Goal: Navigation & Orientation: Understand site structure

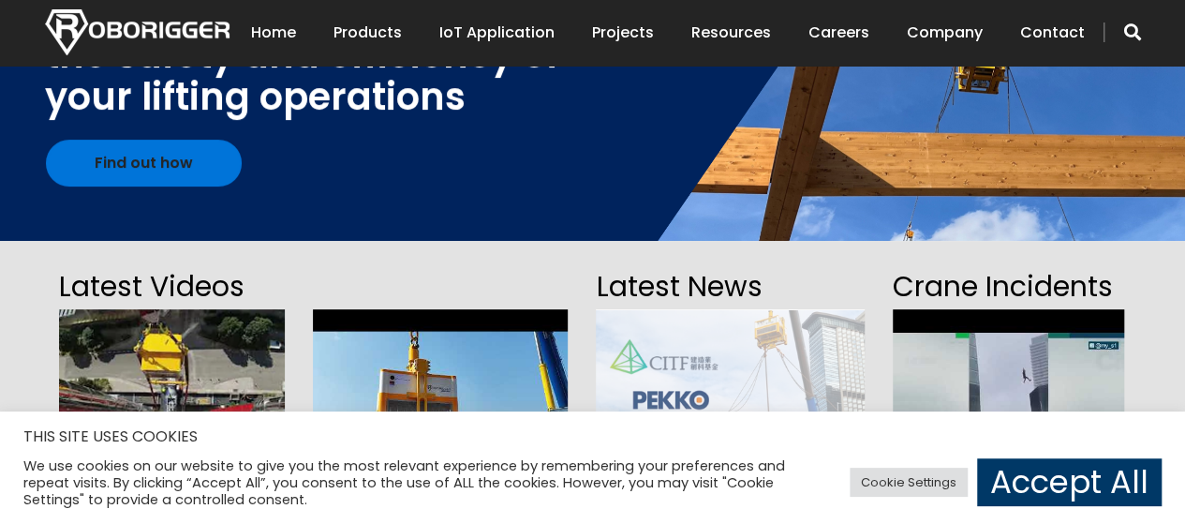
scroll to position [468, 0]
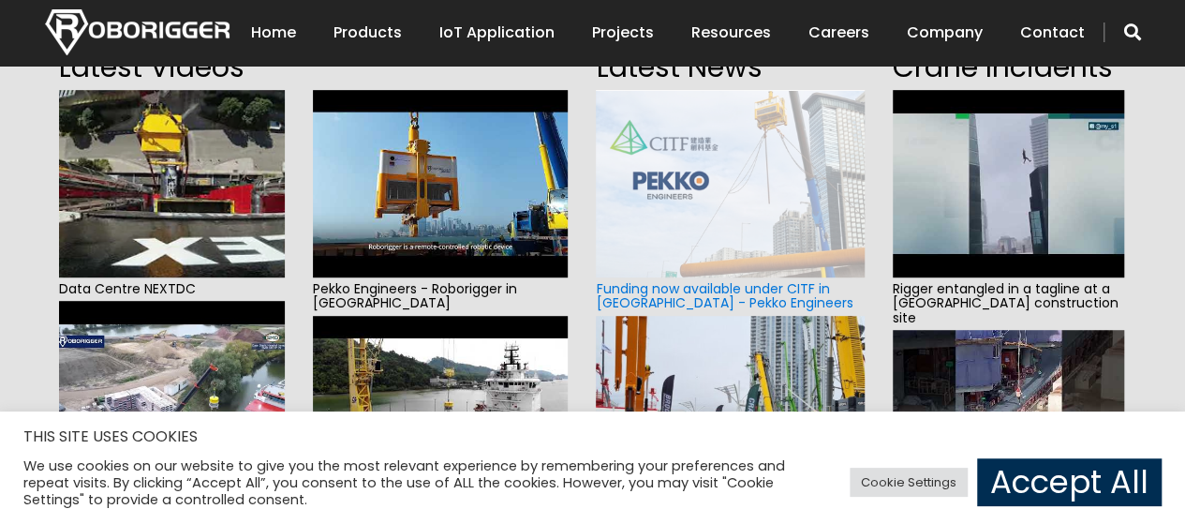
click at [1117, 479] on link "Accept All" at bounding box center [1069, 482] width 185 height 48
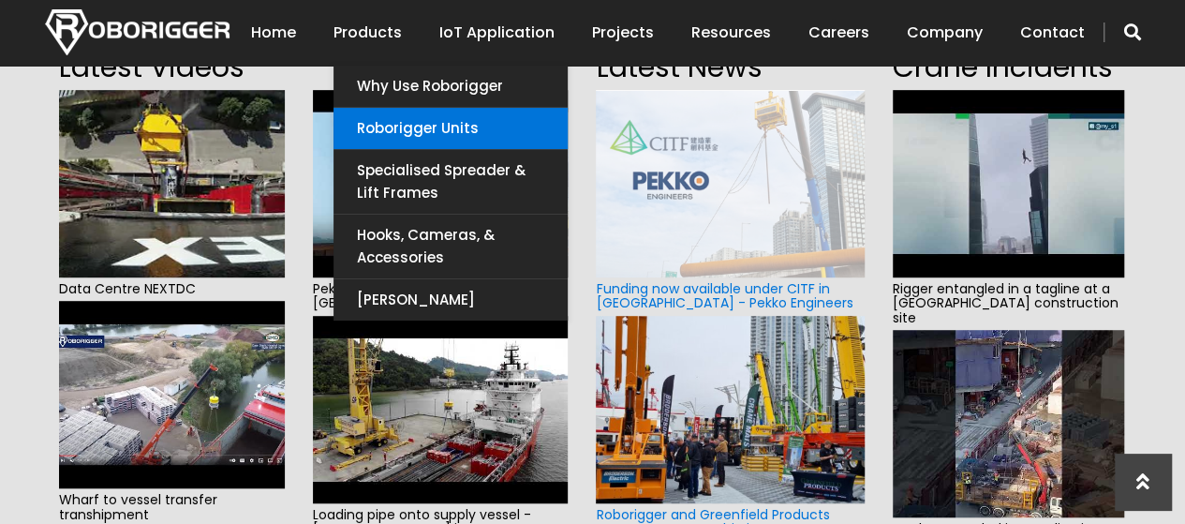
click at [433, 132] on link "Roborigger Units" at bounding box center [450, 128] width 234 height 41
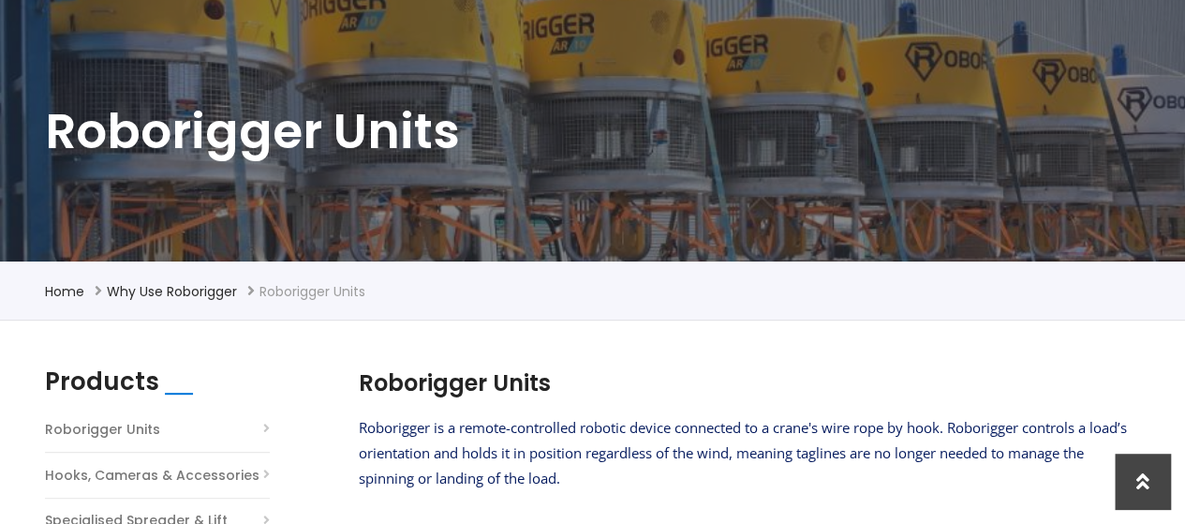
scroll to position [94, 0]
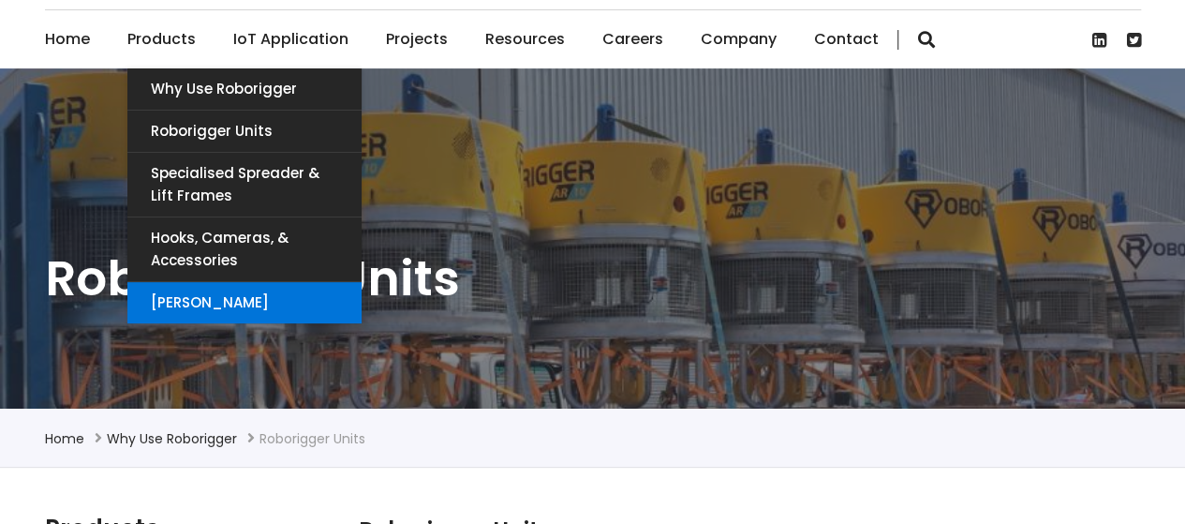
click at [240, 308] on link "[PERSON_NAME]" at bounding box center [244, 302] width 234 height 41
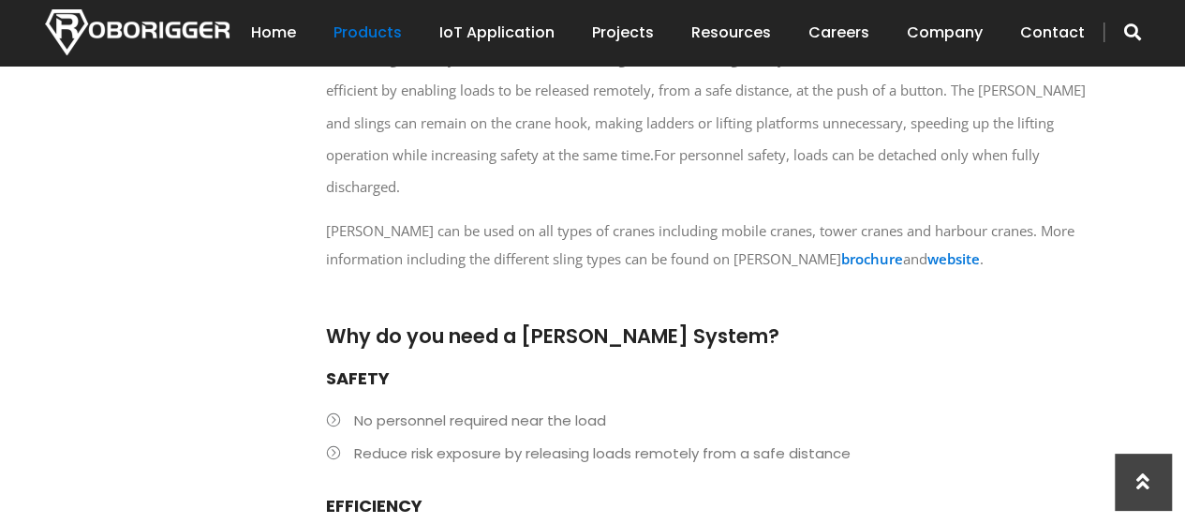
scroll to position [749, 0]
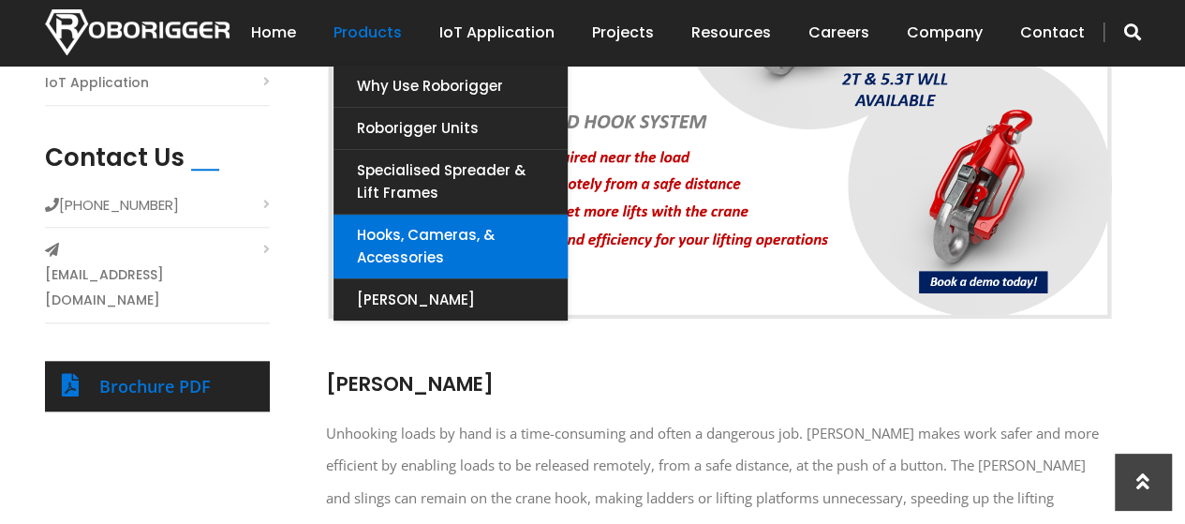
click at [432, 237] on link "Hooks, Cameras, & Accessories" at bounding box center [450, 247] width 234 height 64
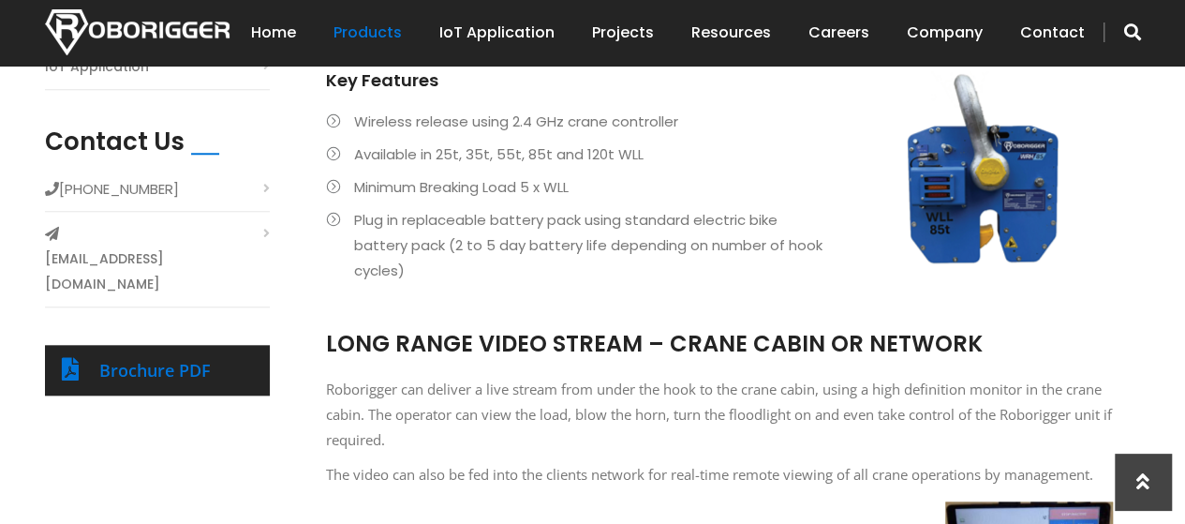
scroll to position [656, 0]
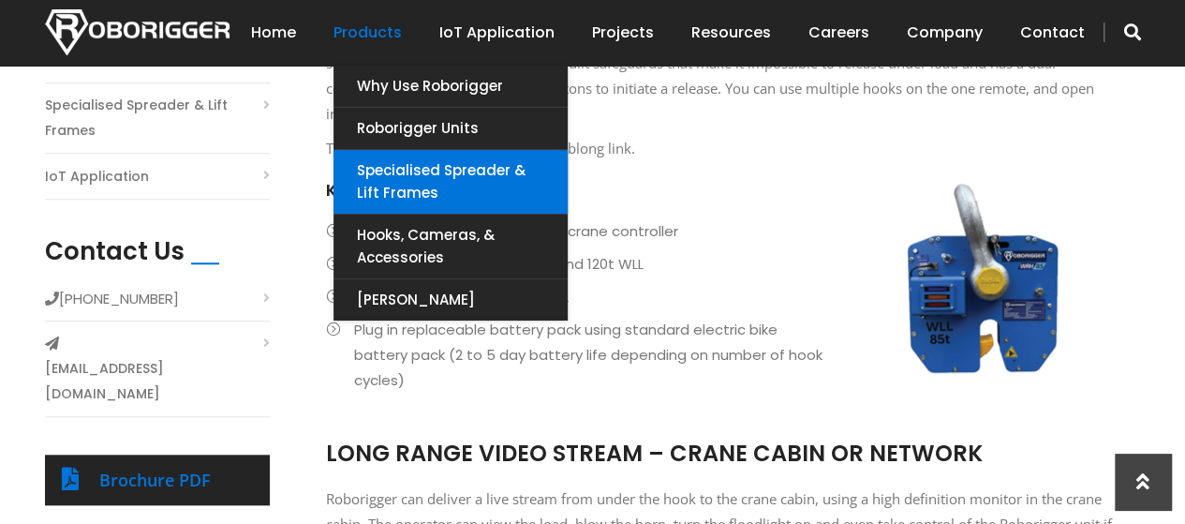
click at [448, 190] on link "Specialised Spreader & Lift Frames" at bounding box center [450, 182] width 234 height 64
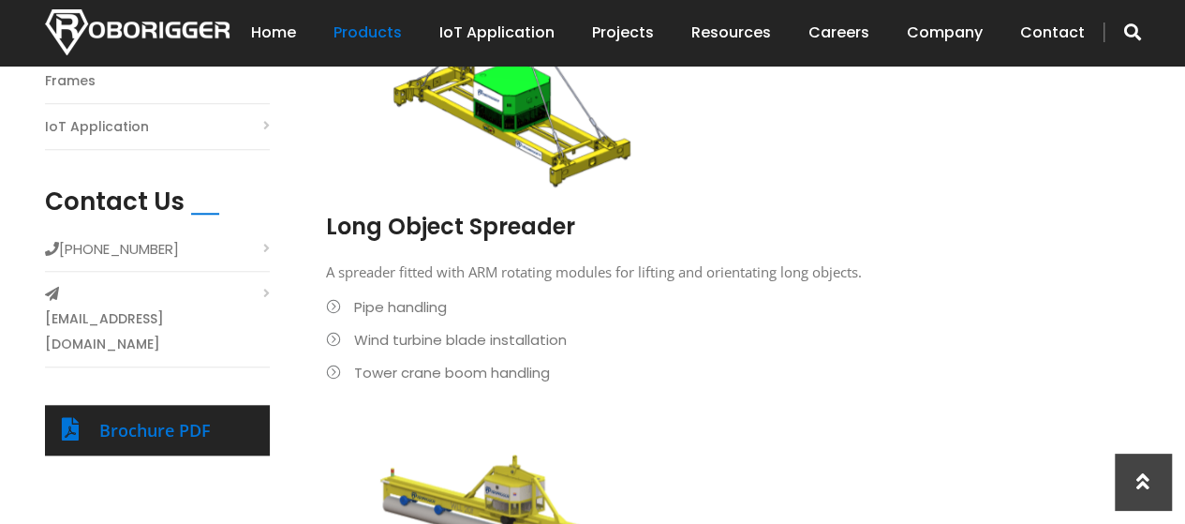
scroll to position [468, 0]
